Goal: Task Accomplishment & Management: Use online tool/utility

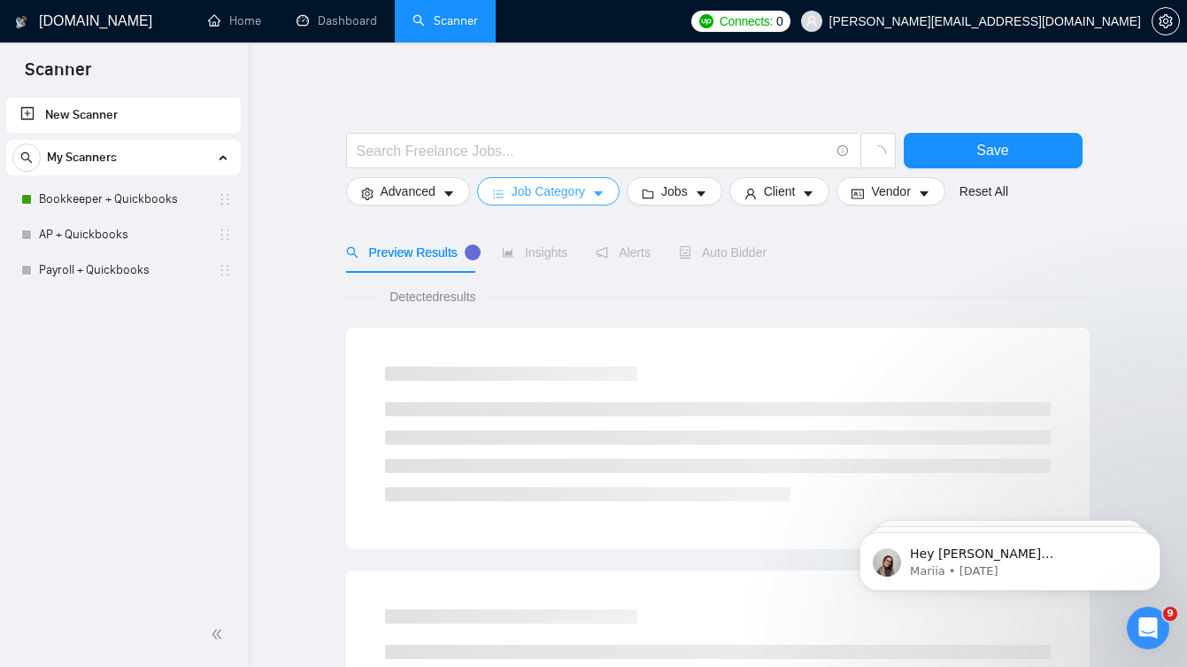
click at [571, 199] on span "Job Category" at bounding box center [548, 191] width 73 height 19
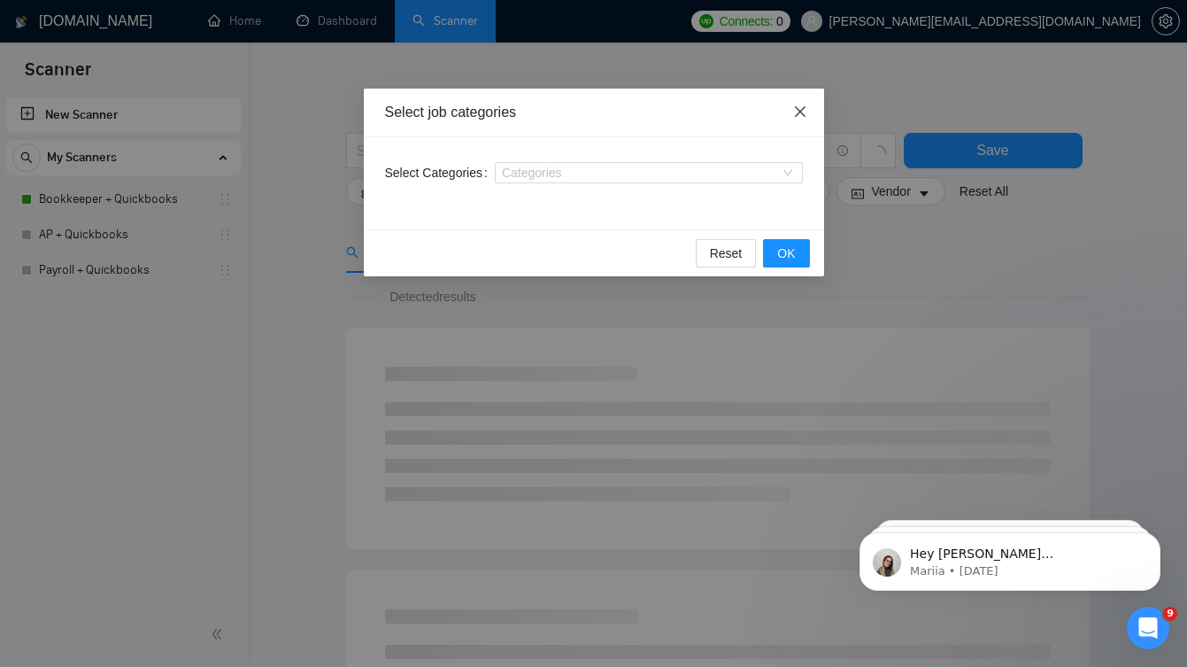
click at [806, 120] on span "Close" at bounding box center [801, 113] width 48 height 48
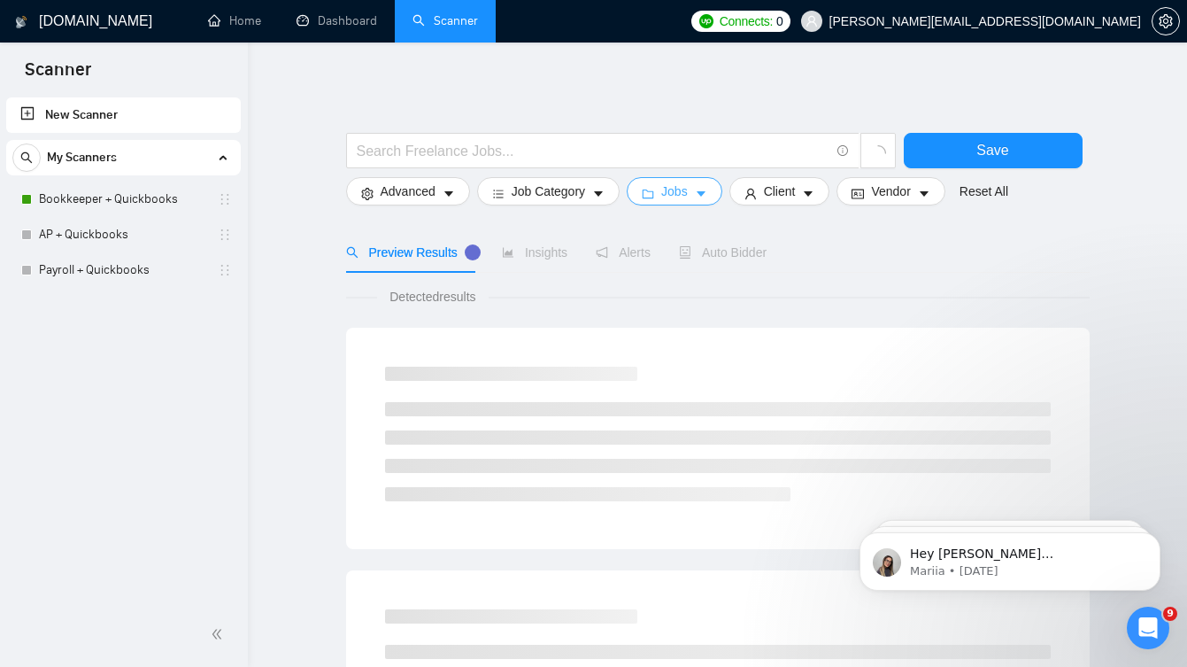
click at [673, 200] on span "Jobs" at bounding box center [674, 191] width 27 height 19
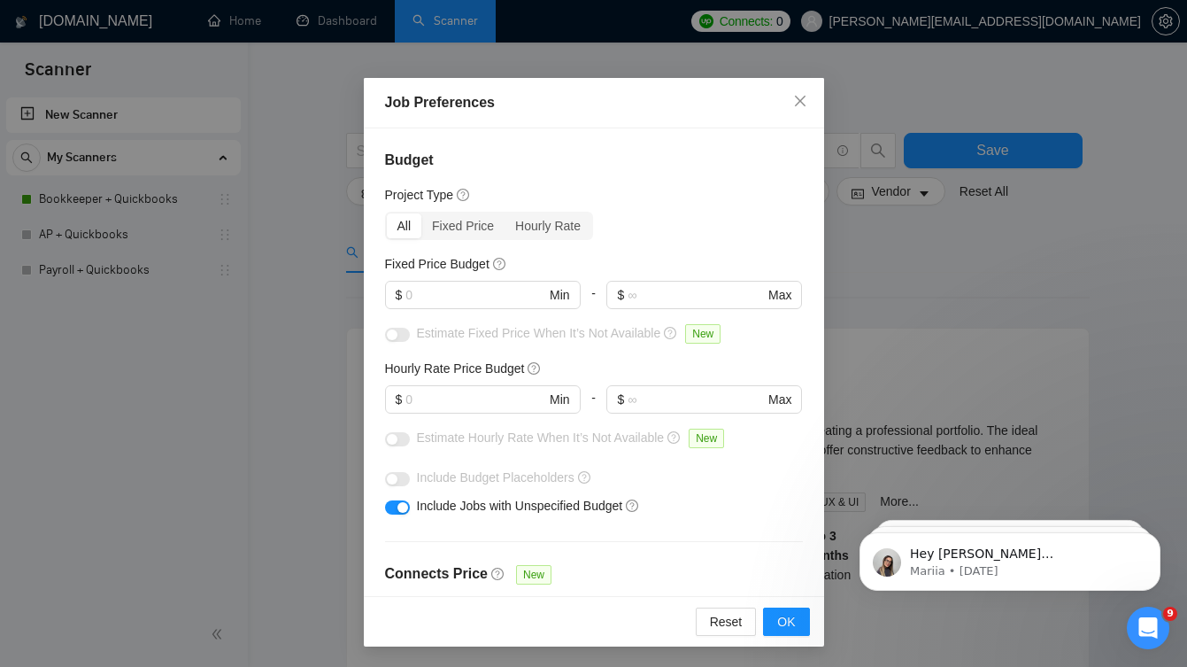
click at [518, 413] on div "$ Min" at bounding box center [483, 406] width 196 height 43
click at [522, 406] on input "text" at bounding box center [476, 399] width 140 height 19
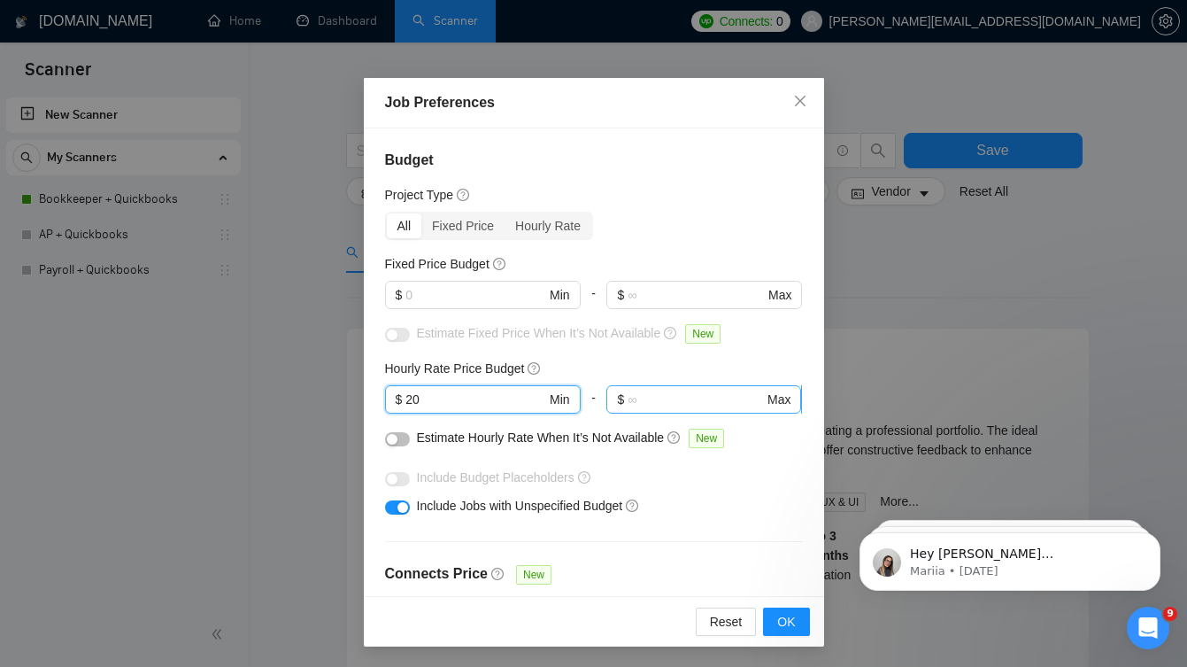
type input "20"
click at [676, 399] on input "text" at bounding box center [696, 399] width 136 height 19
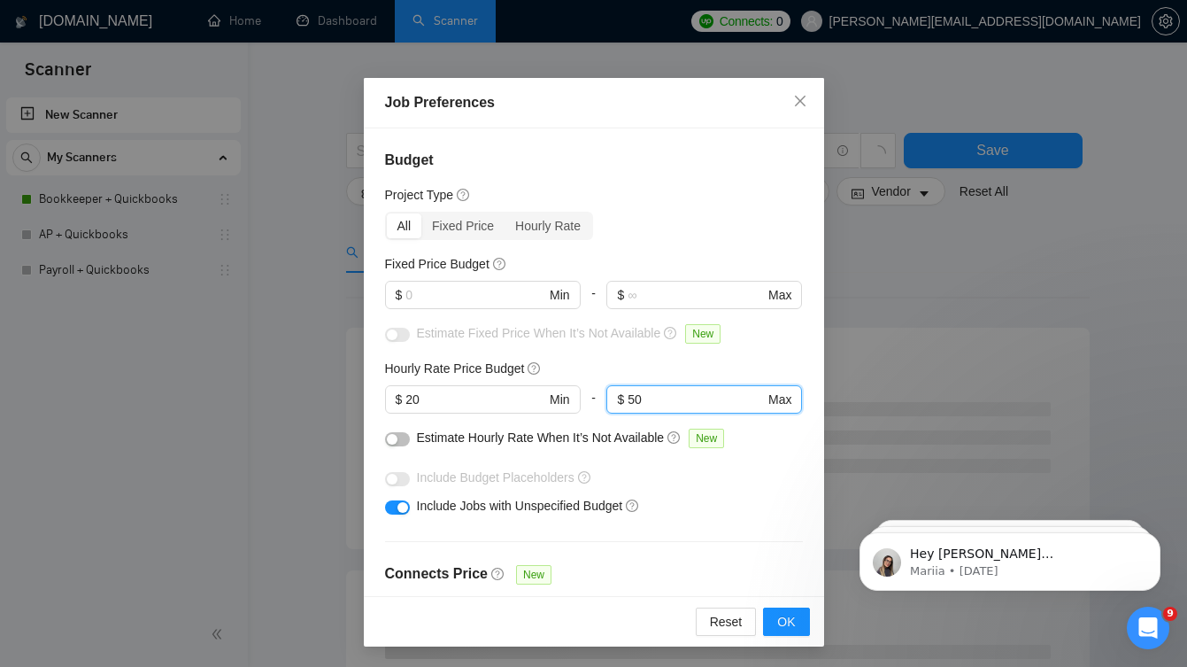
type input "50"
click at [390, 438] on div "button" at bounding box center [392, 439] width 11 height 11
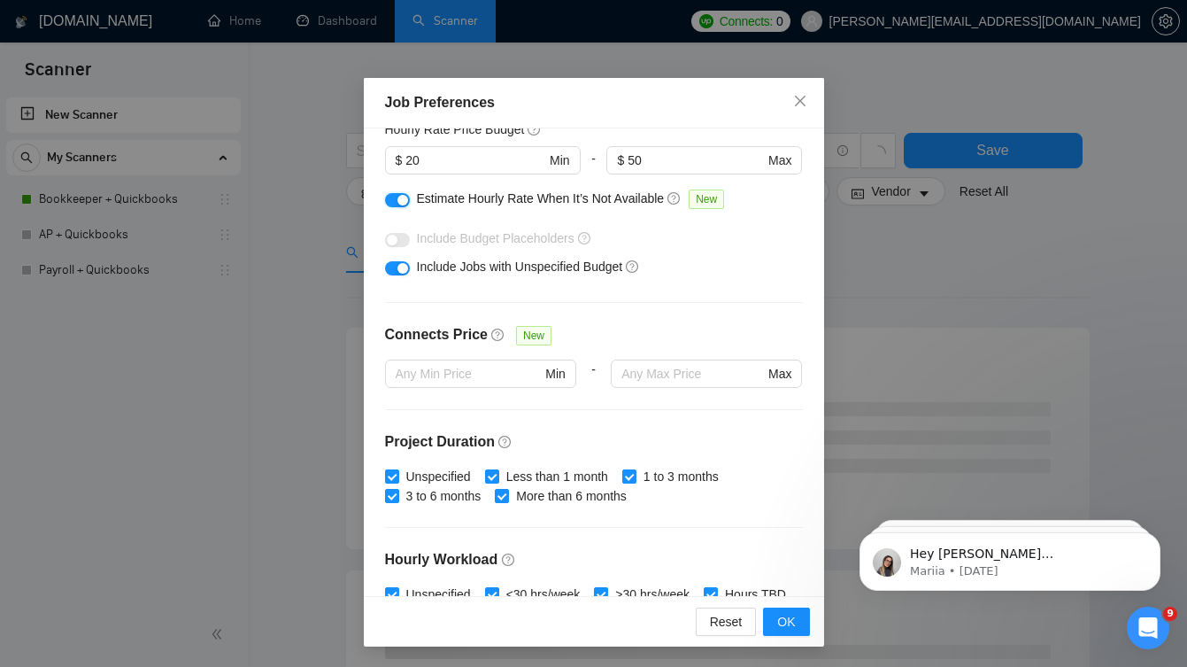
scroll to position [259, 0]
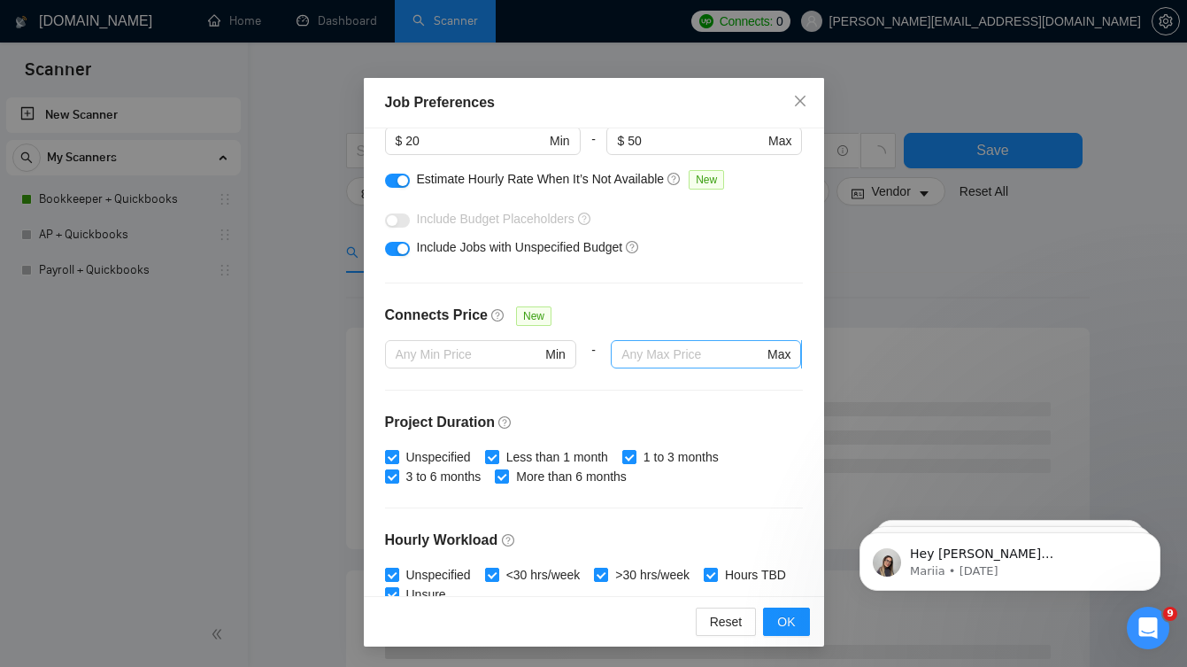
click at [692, 340] on span "Max" at bounding box center [706, 354] width 190 height 28
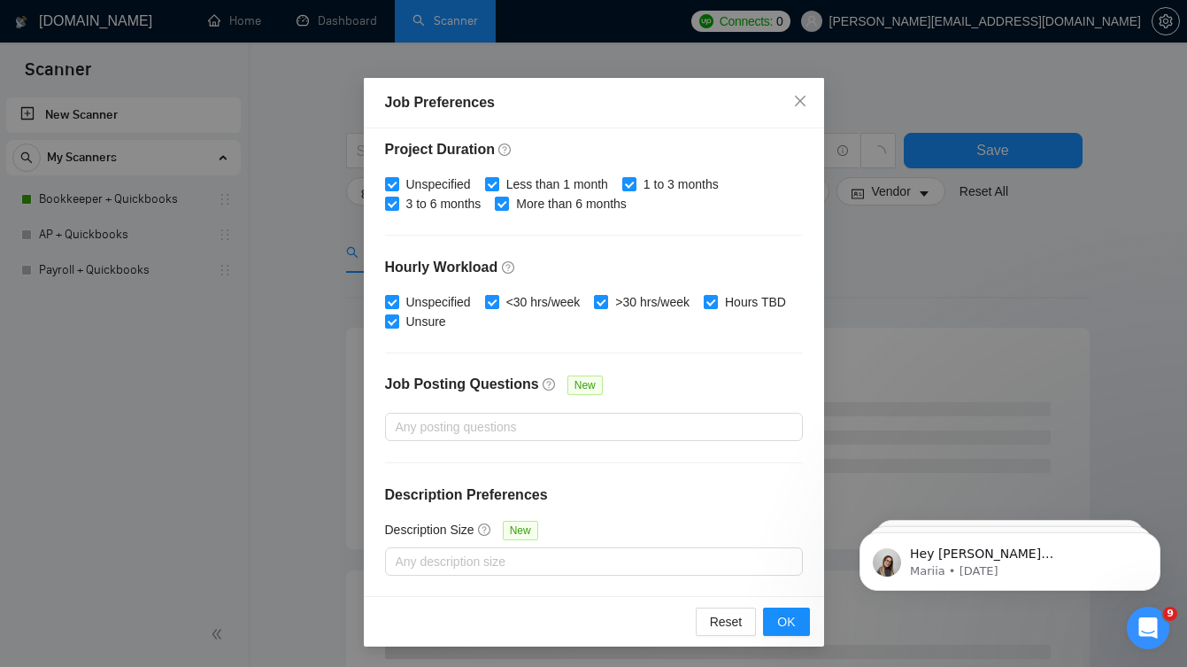
scroll to position [0, 0]
type input "15"
click at [792, 614] on span "OK" at bounding box center [786, 621] width 18 height 19
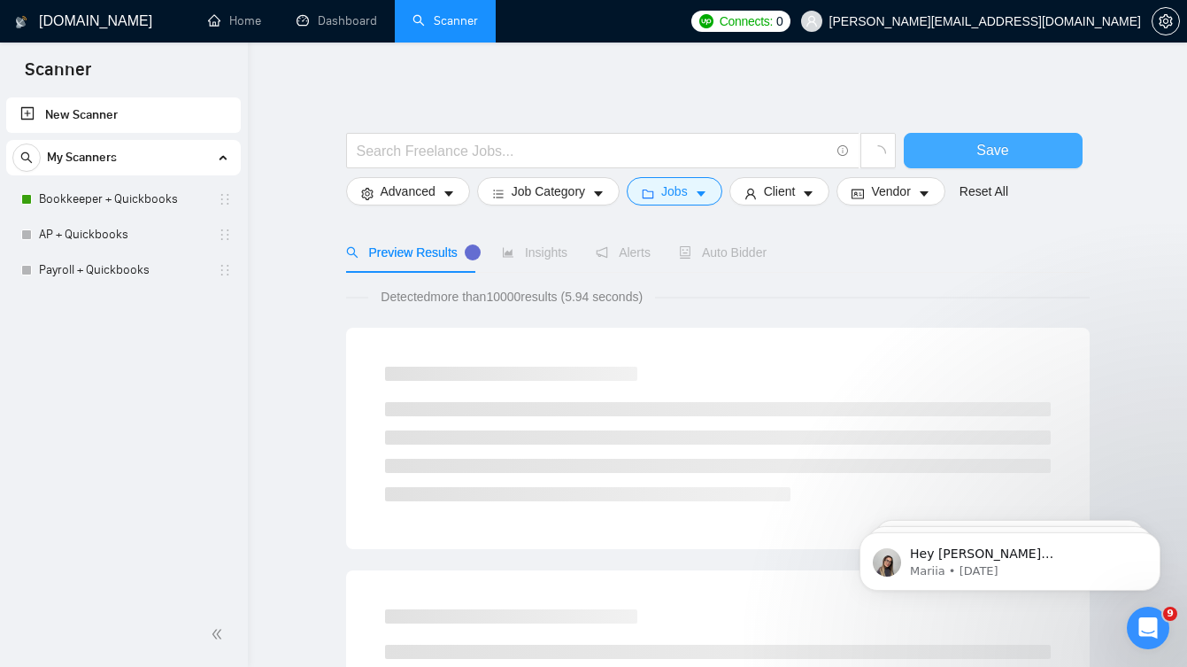
click at [999, 143] on span "Save" at bounding box center [993, 150] width 32 height 22
